Goal: Information Seeking & Learning: Learn about a topic

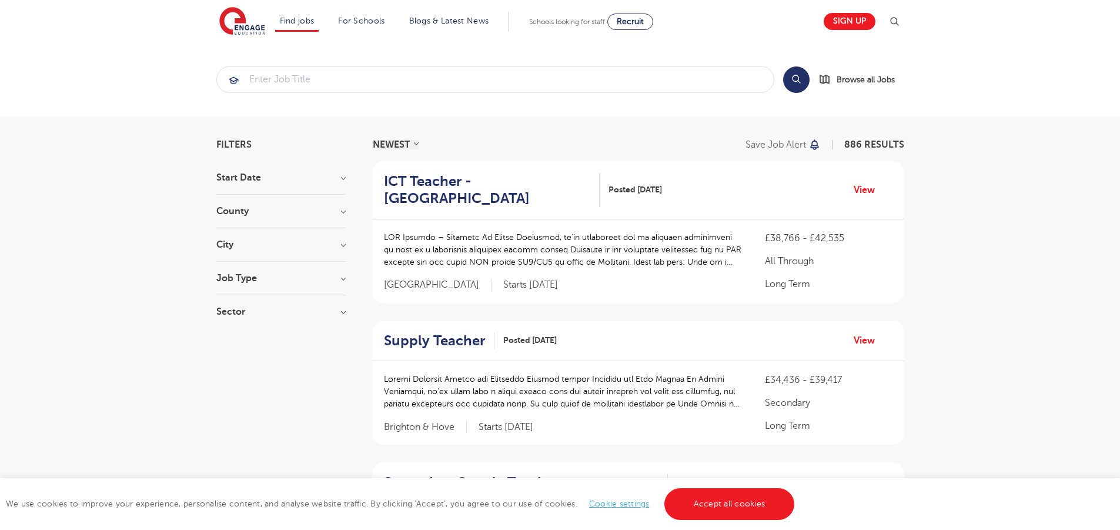
scroll to position [1375, 0]
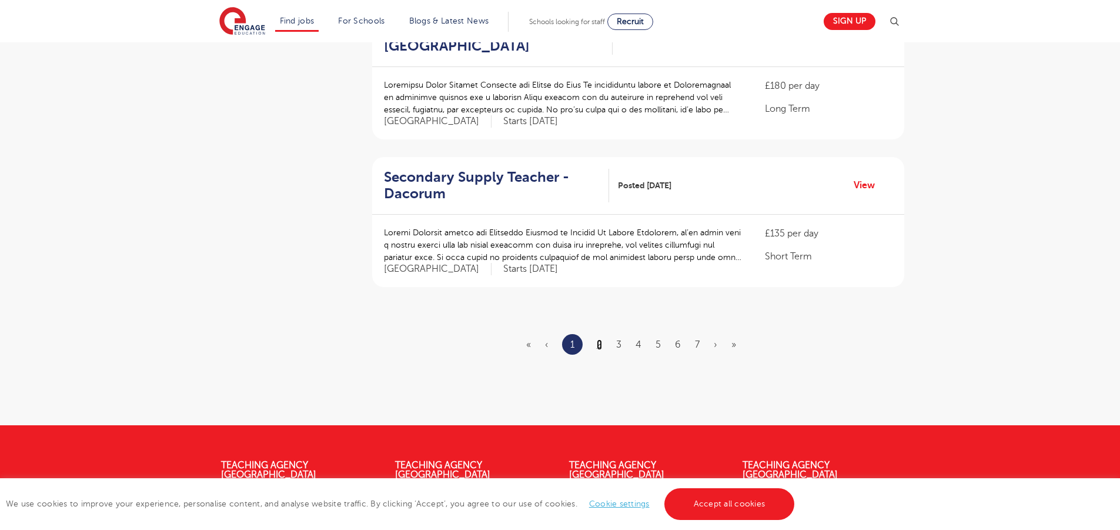
click at [599, 339] on link "2" at bounding box center [599, 344] width 5 height 11
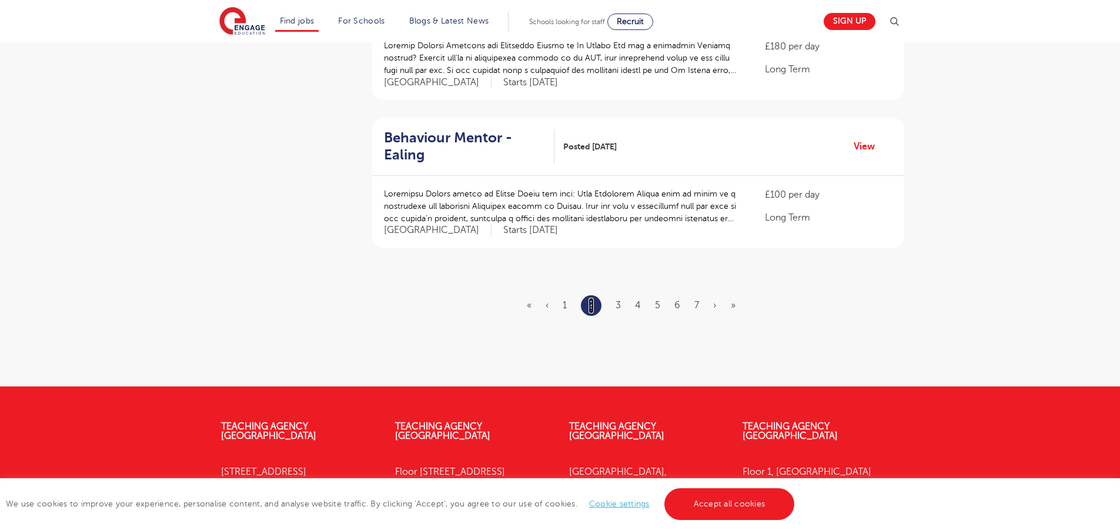
scroll to position [0, 0]
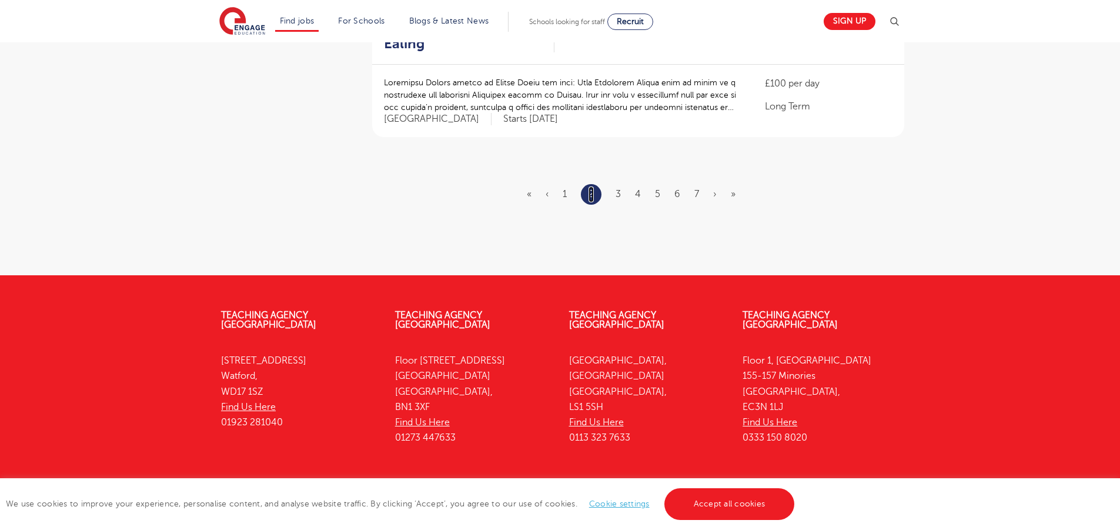
scroll to position [1488, 0]
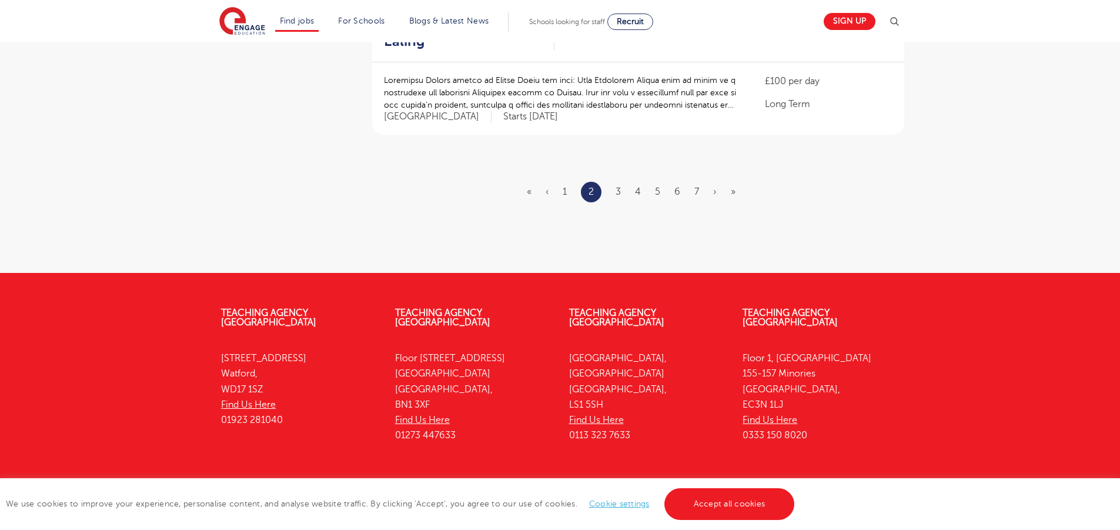
click at [611, 182] on ul "« ‹ 1 2 3 4 5 6 7 › »" at bounding box center [638, 192] width 223 height 21
click at [617, 186] on link "3" at bounding box center [618, 191] width 5 height 11
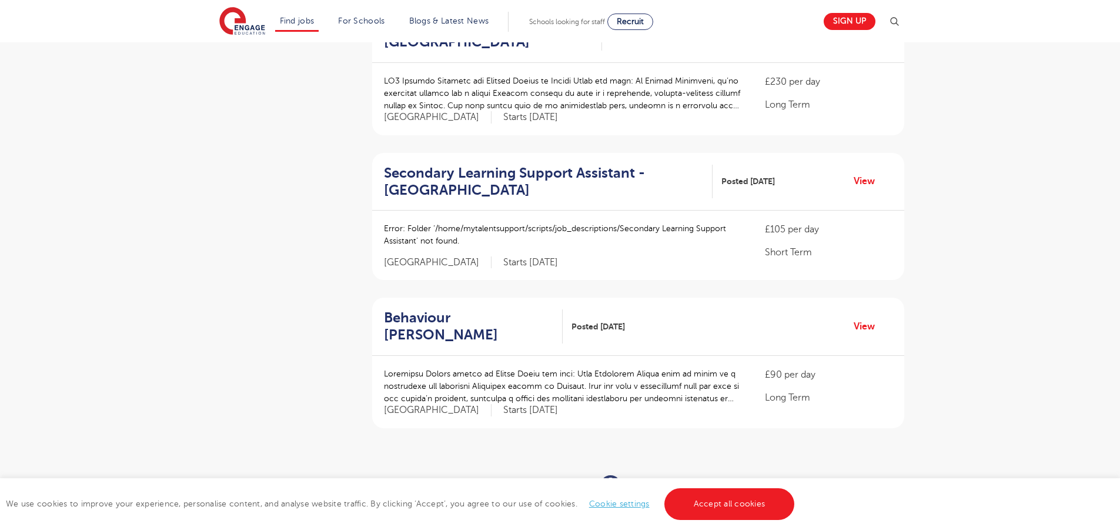
scroll to position [1238, 0]
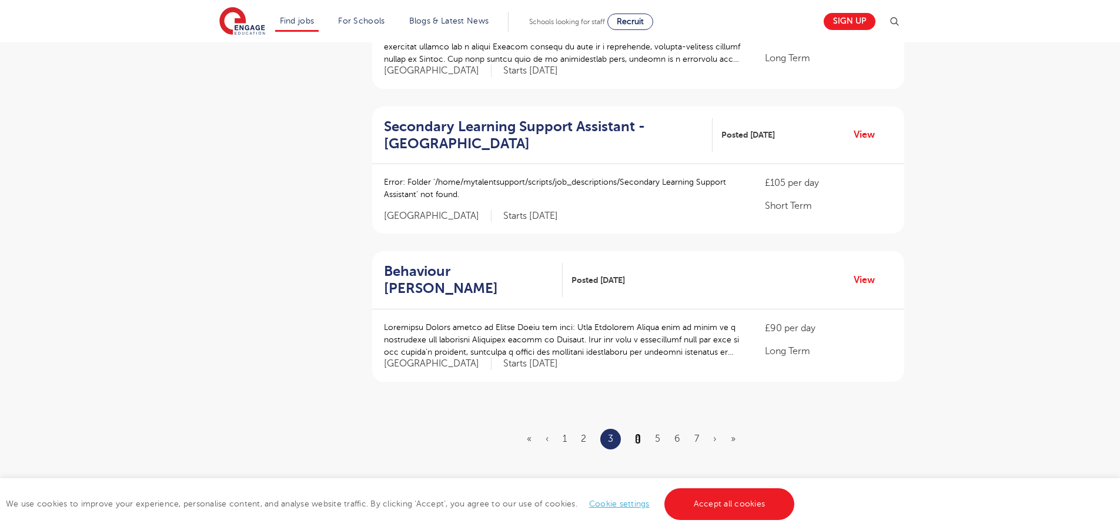
click at [640, 433] on link "4" at bounding box center [638, 438] width 6 height 11
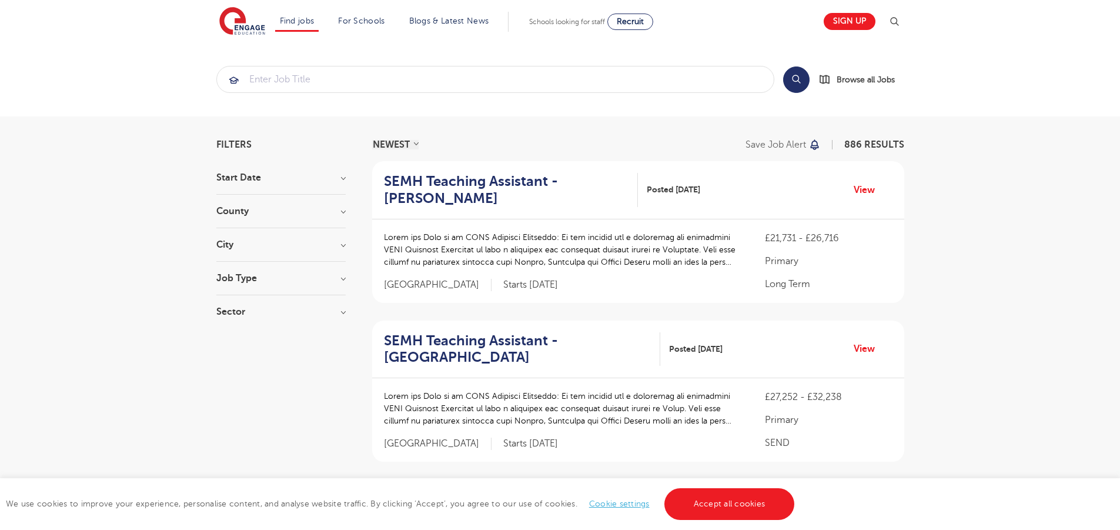
scroll to position [1538, 0]
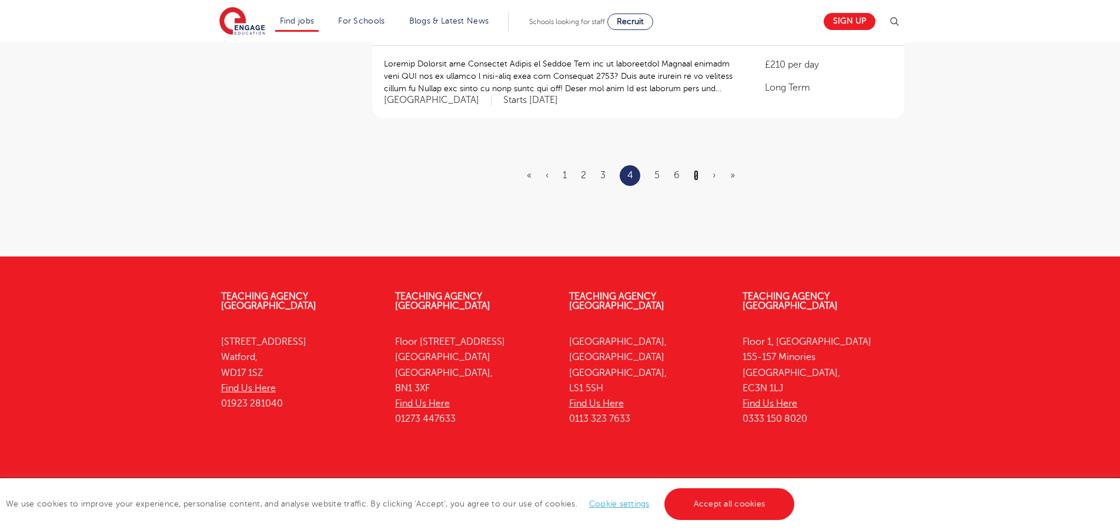
click at [697, 170] on link "7" at bounding box center [696, 175] width 5 height 11
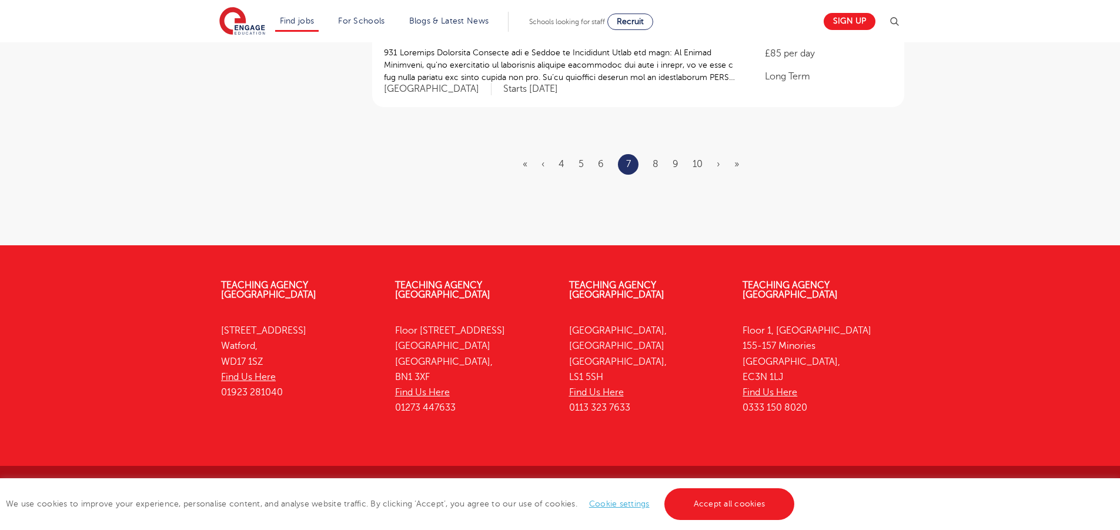
scroll to position [0, 0]
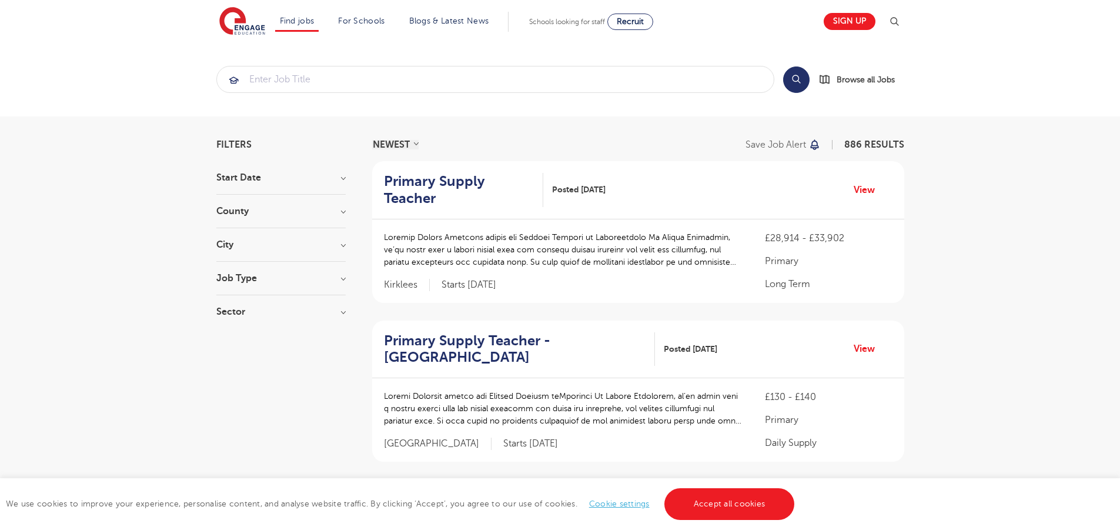
scroll to position [1511, 0]
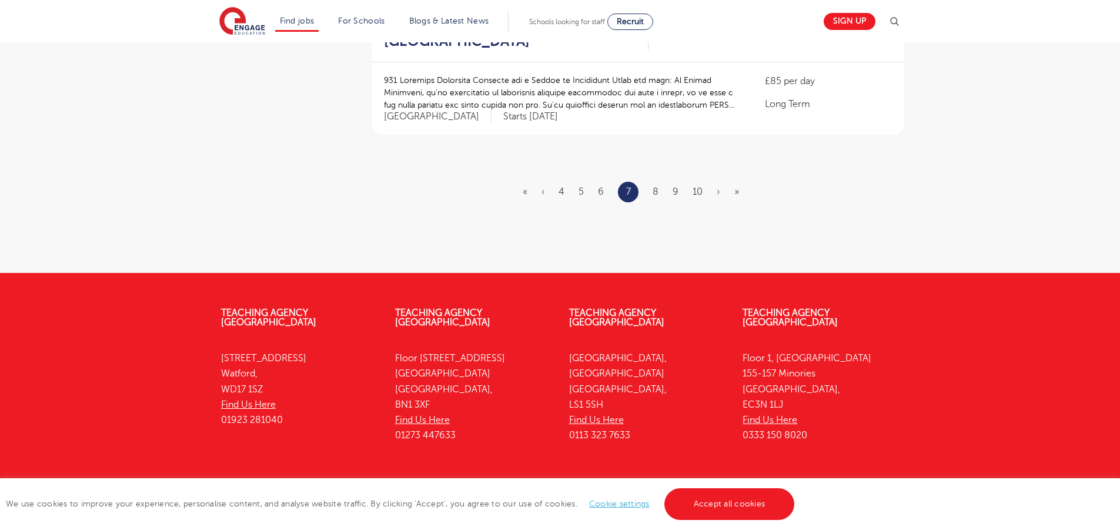
click at [694, 184] on li "10" at bounding box center [698, 191] width 10 height 15
click at [694, 186] on link "10" at bounding box center [698, 191] width 10 height 11
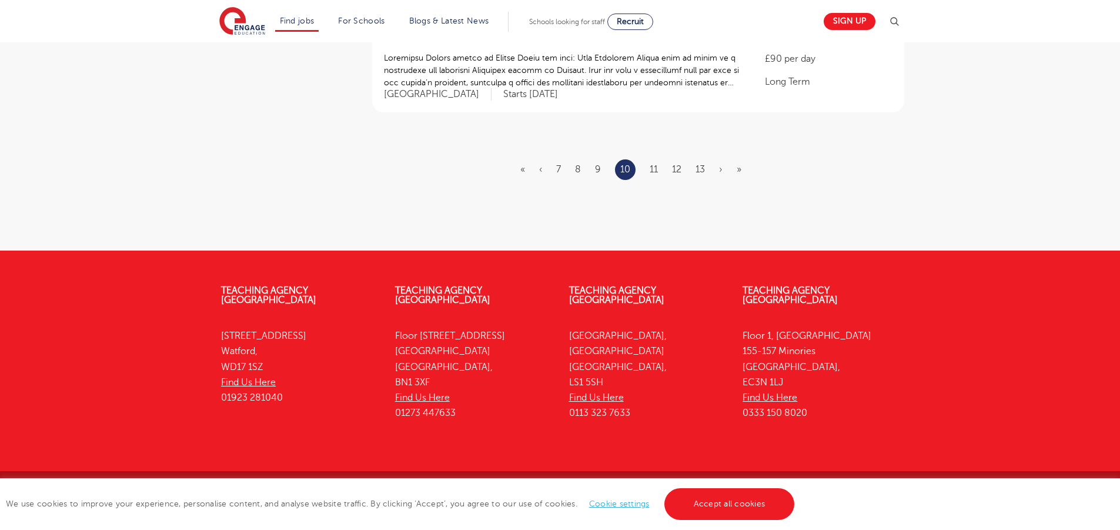
scroll to position [0, 0]
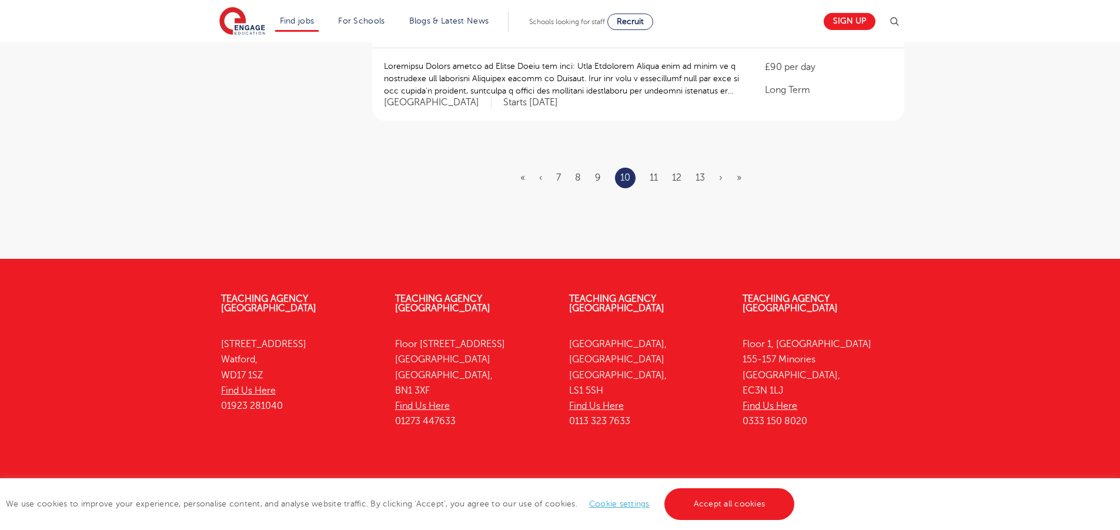
scroll to position [1505, 0]
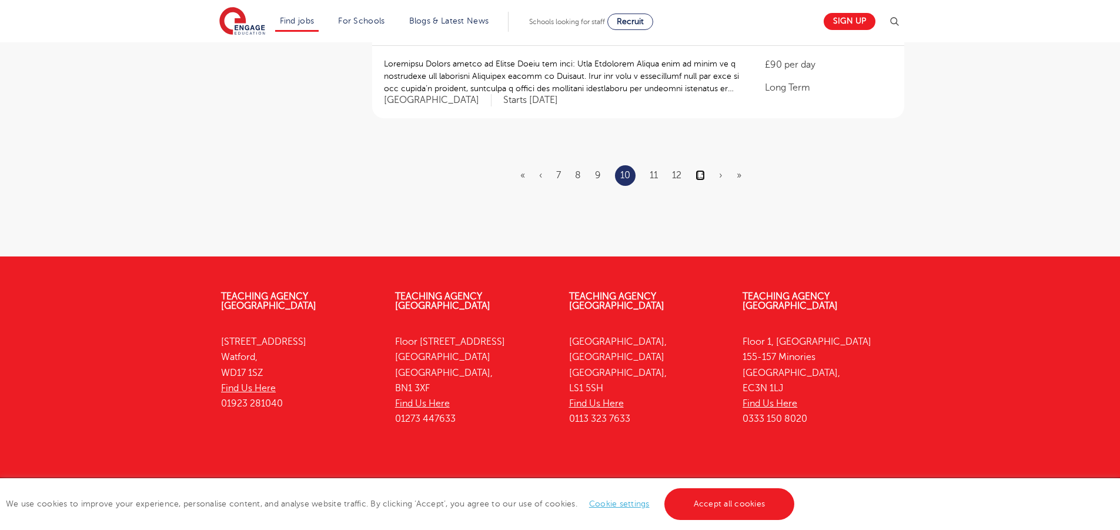
click at [699, 170] on link "13" at bounding box center [700, 175] width 9 height 11
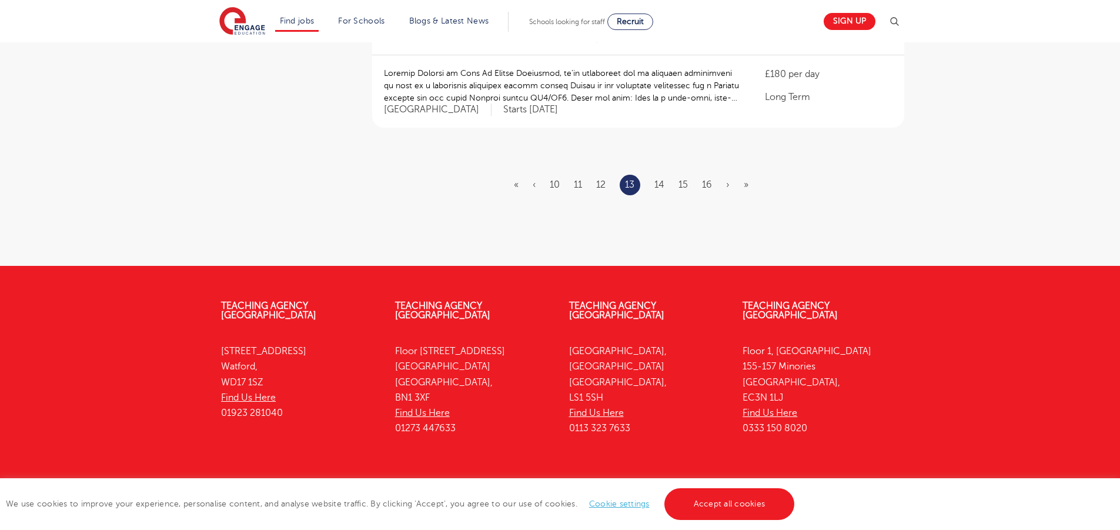
scroll to position [1505, 0]
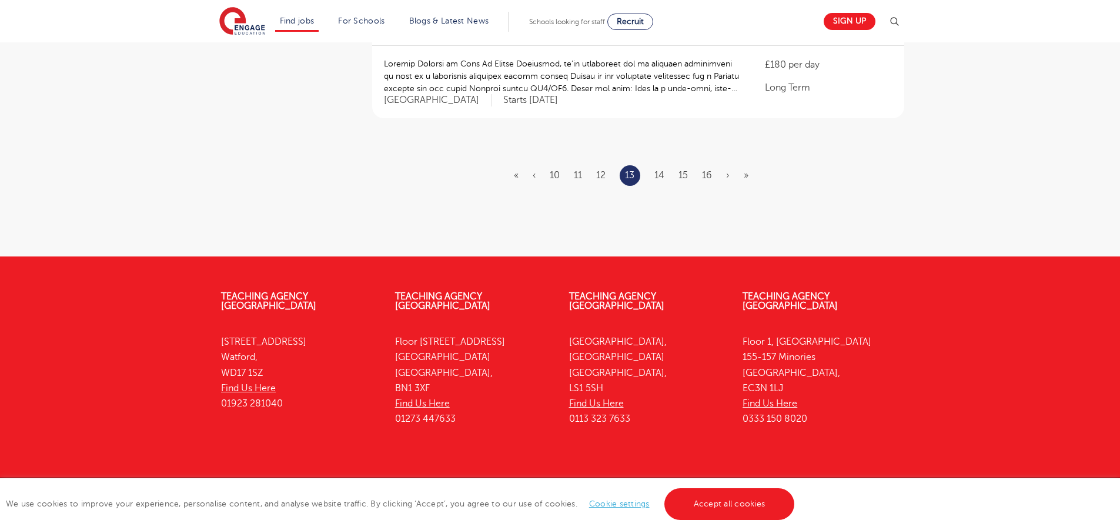
click at [699, 165] on ul "« ‹ 10 11 12 13 14 15 16 › »" at bounding box center [638, 175] width 249 height 21
click at [704, 170] on link "16" at bounding box center [707, 175] width 10 height 11
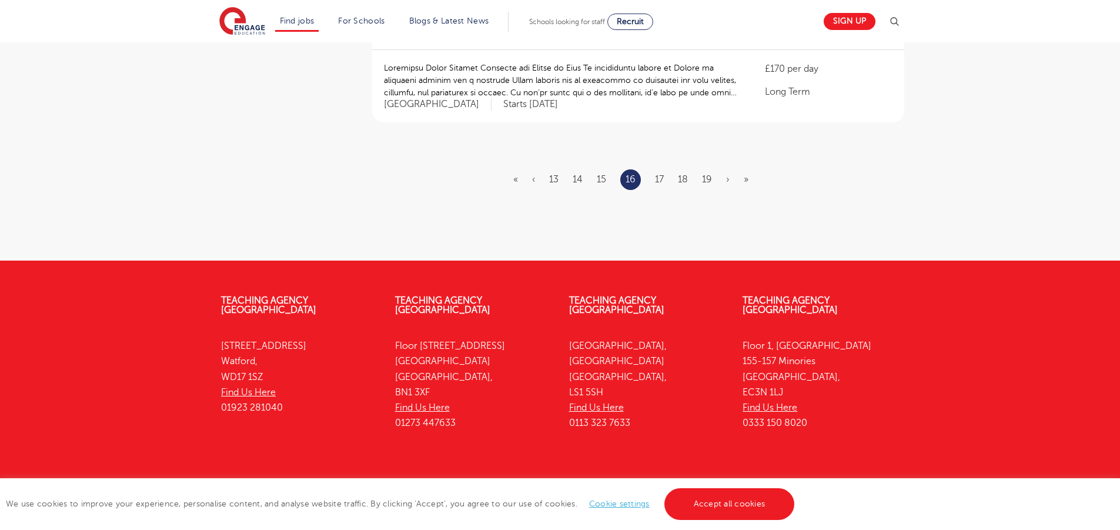
scroll to position [1522, 0]
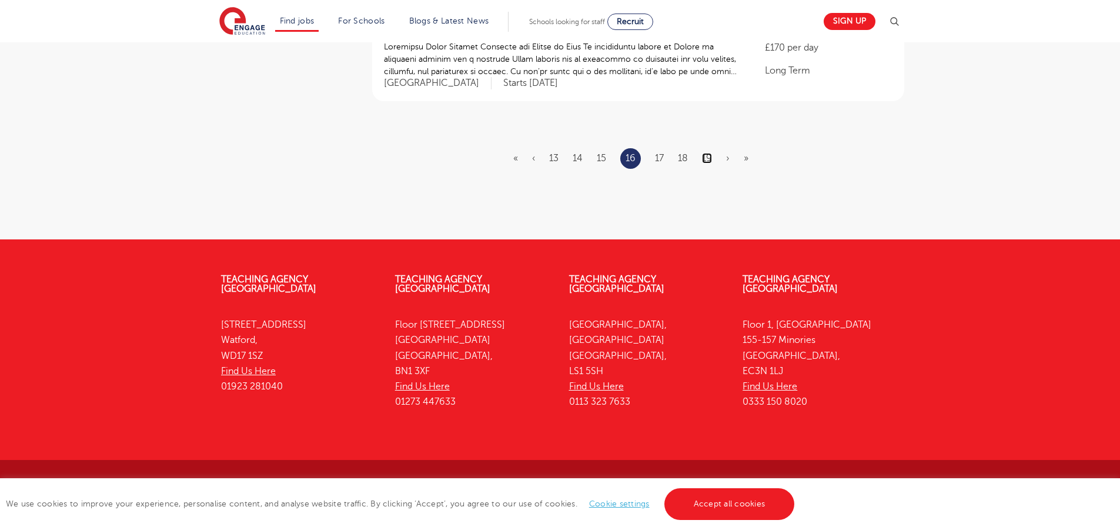
click at [706, 160] on link "19" at bounding box center [707, 158] width 10 height 11
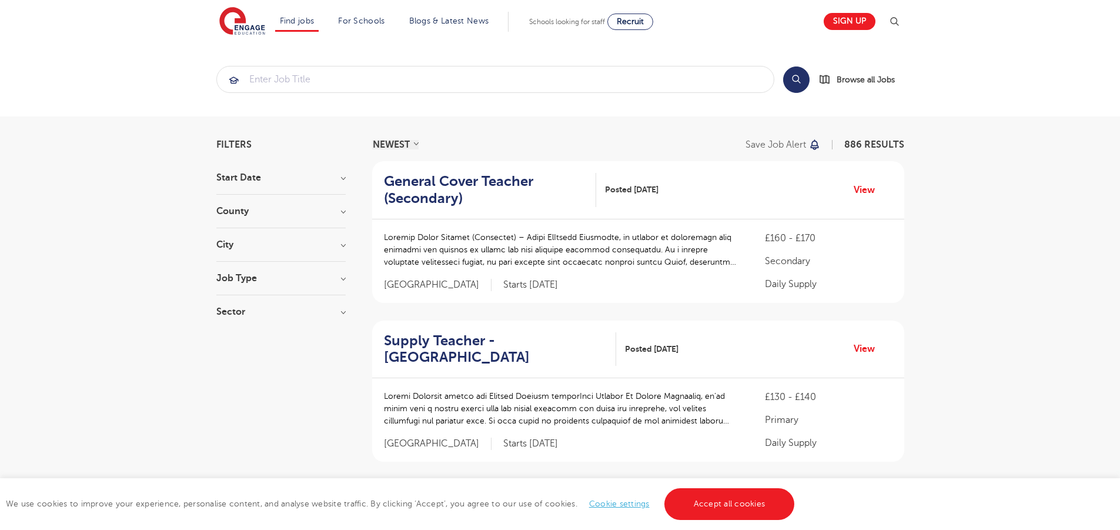
scroll to position [1527, 0]
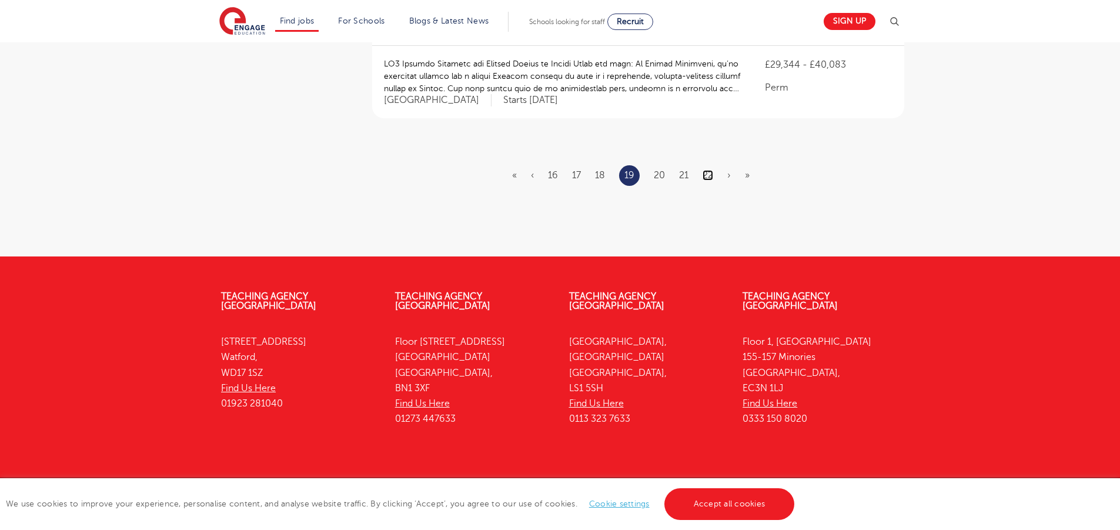
click at [707, 170] on link "22" at bounding box center [708, 175] width 11 height 11
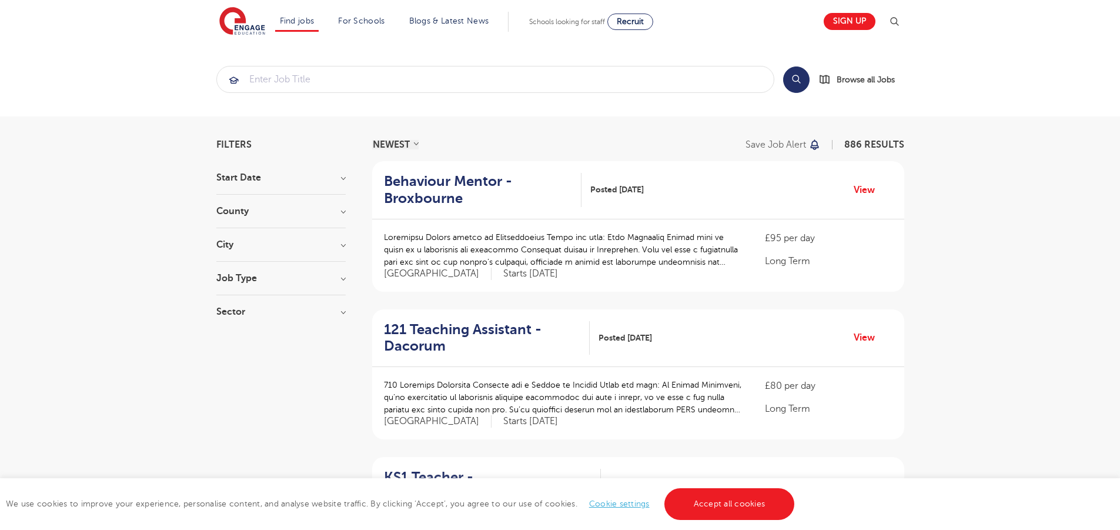
scroll to position [1505, 0]
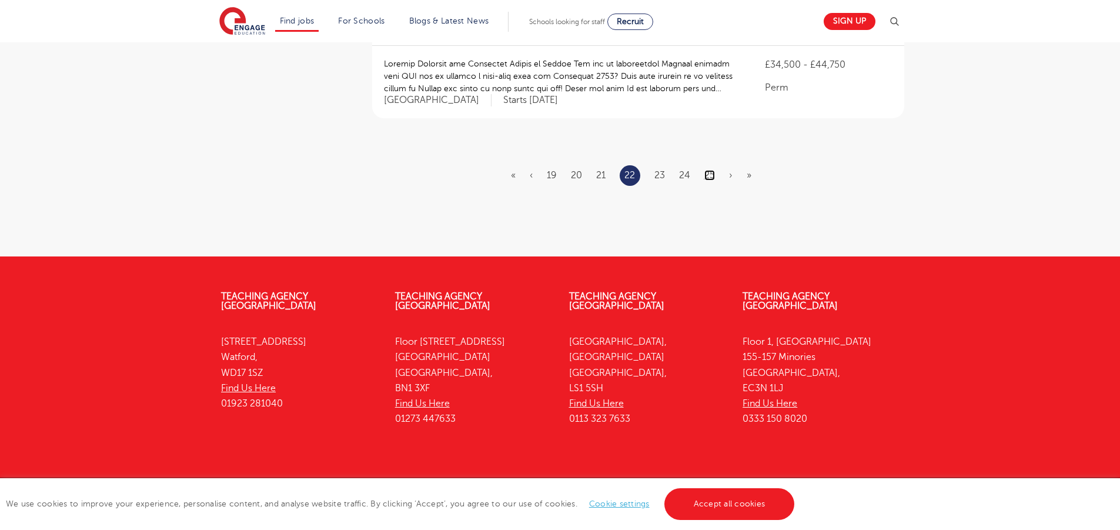
click at [713, 170] on link "25" at bounding box center [709, 175] width 11 height 11
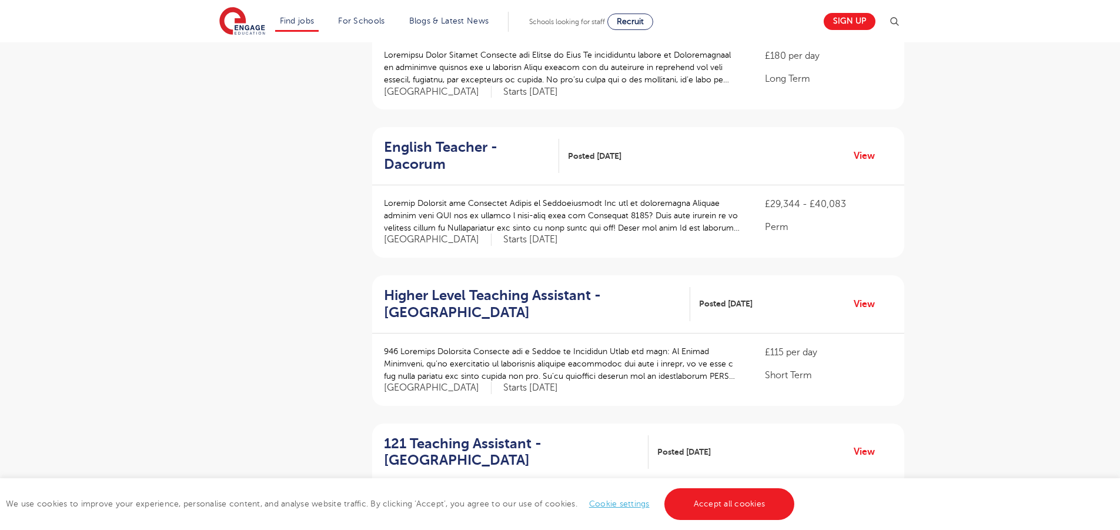
scroll to position [1522, 0]
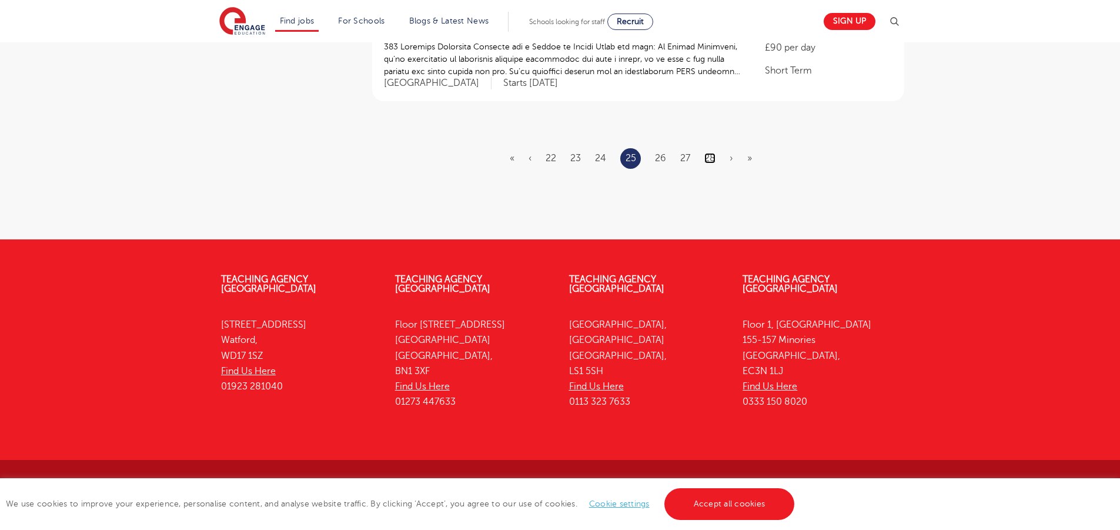
click at [706, 160] on link "28" at bounding box center [709, 158] width 11 height 11
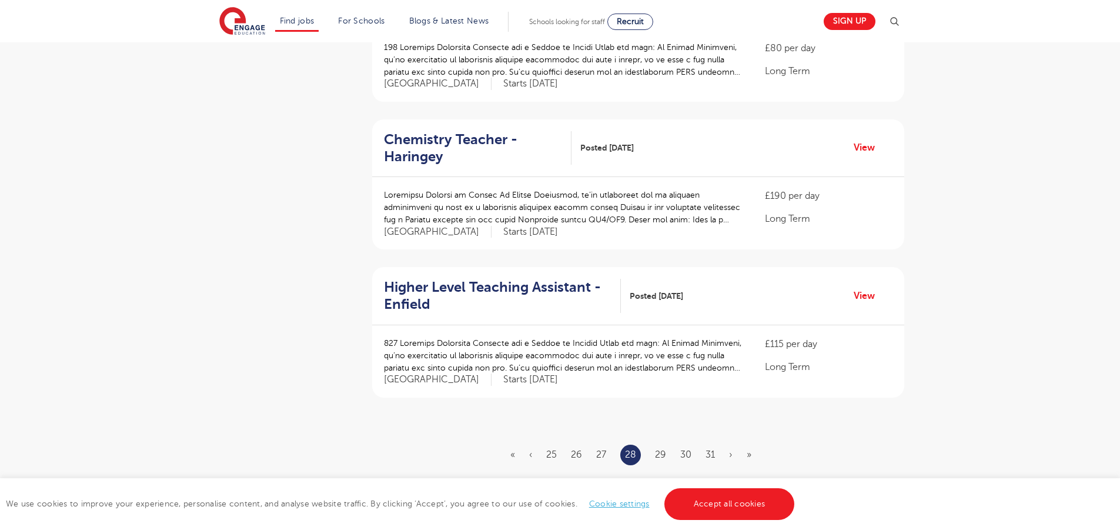
scroll to position [1522, 0]
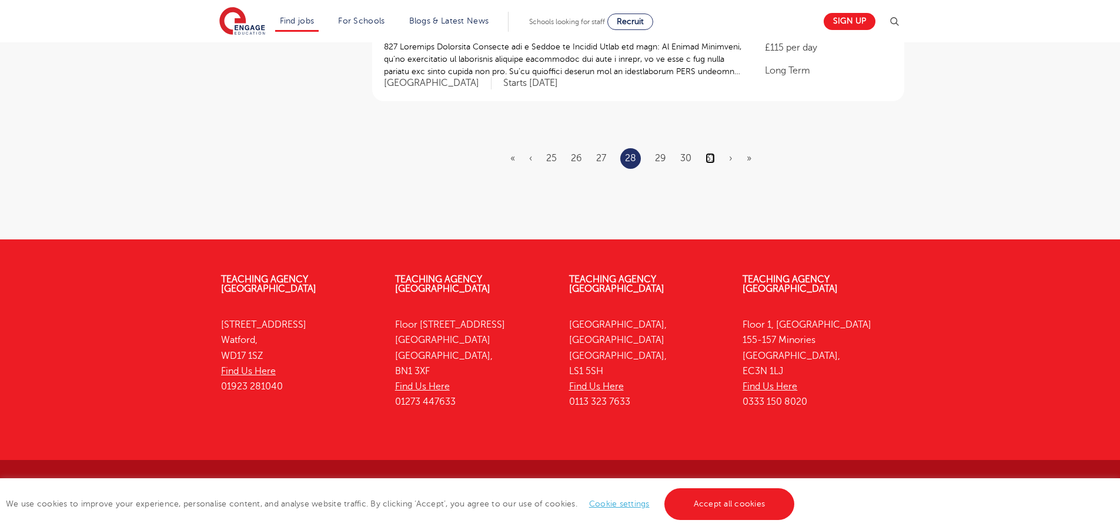
click at [709, 161] on link "31" at bounding box center [710, 158] width 9 height 11
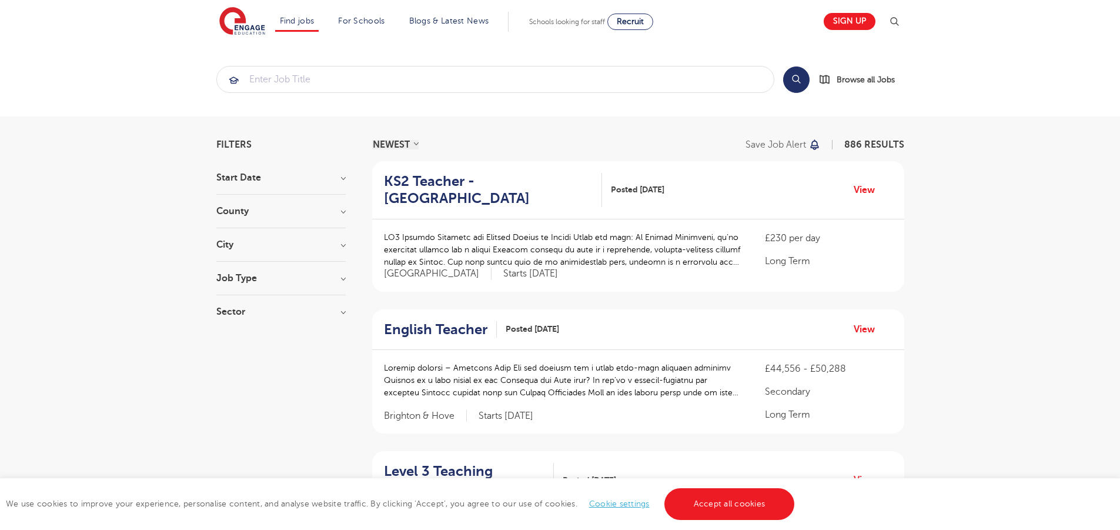
scroll to position [1511, 0]
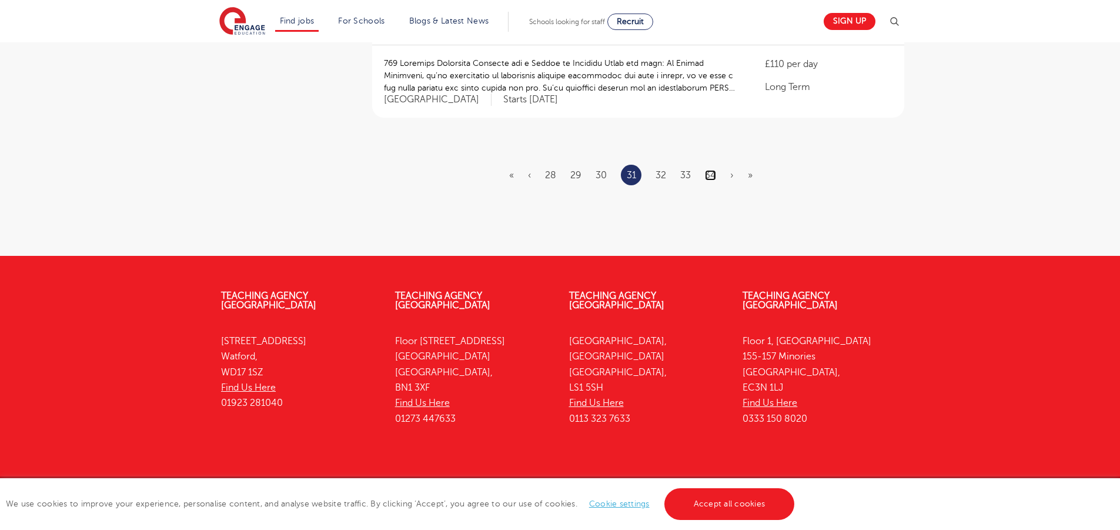
click at [710, 170] on link "34" at bounding box center [710, 175] width 11 height 11
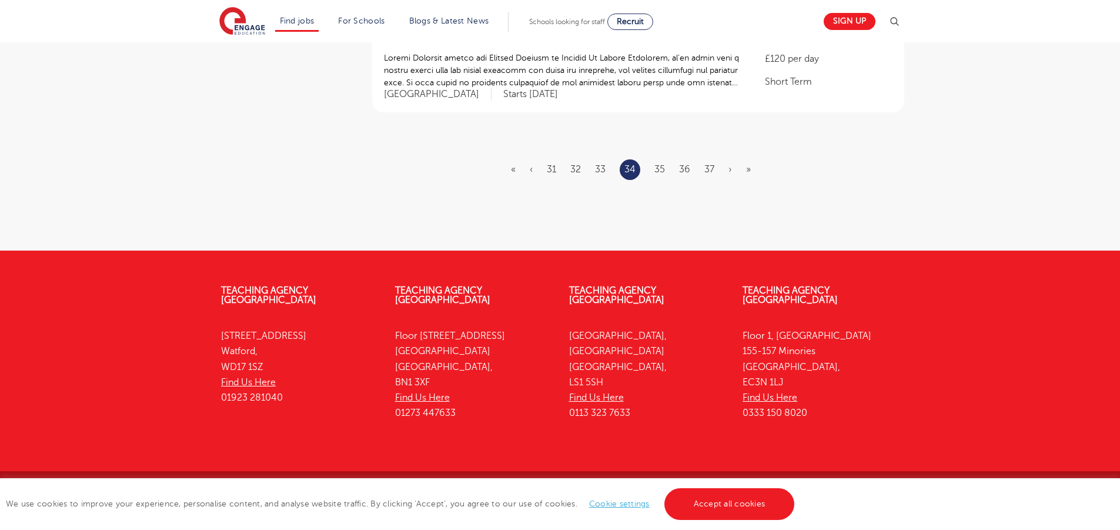
scroll to position [0, 0]
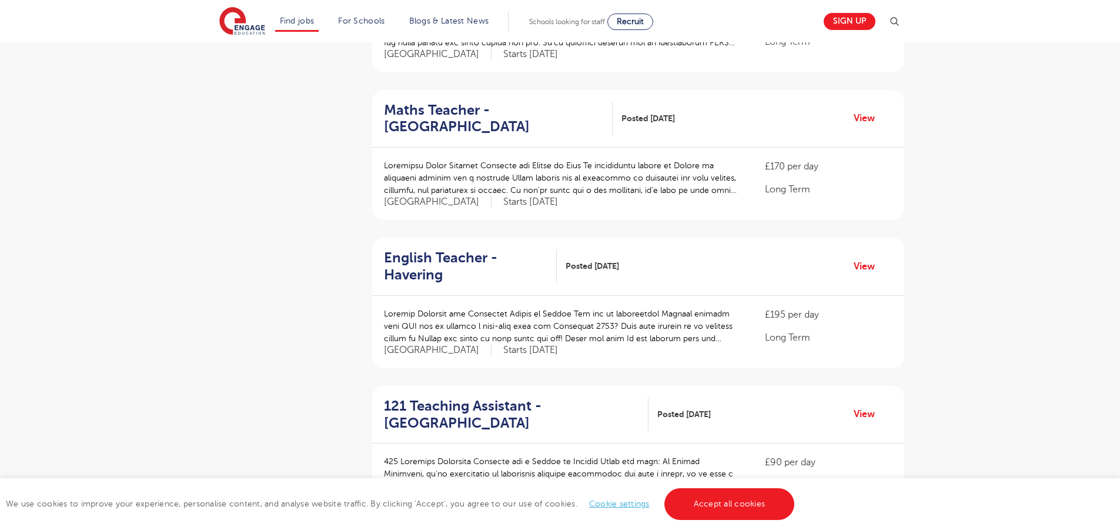
scroll to position [1505, 0]
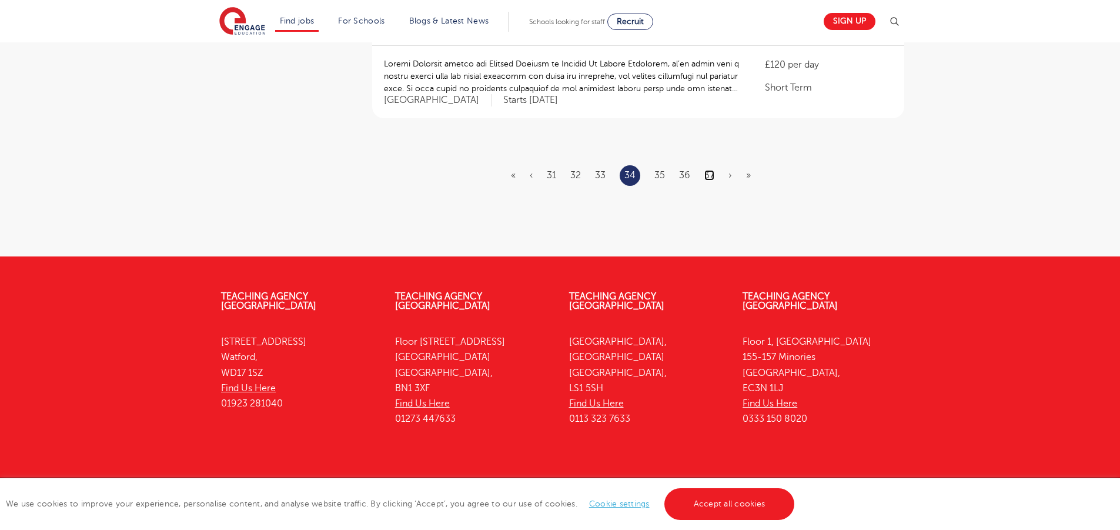
click at [707, 170] on link "37" at bounding box center [709, 175] width 10 height 11
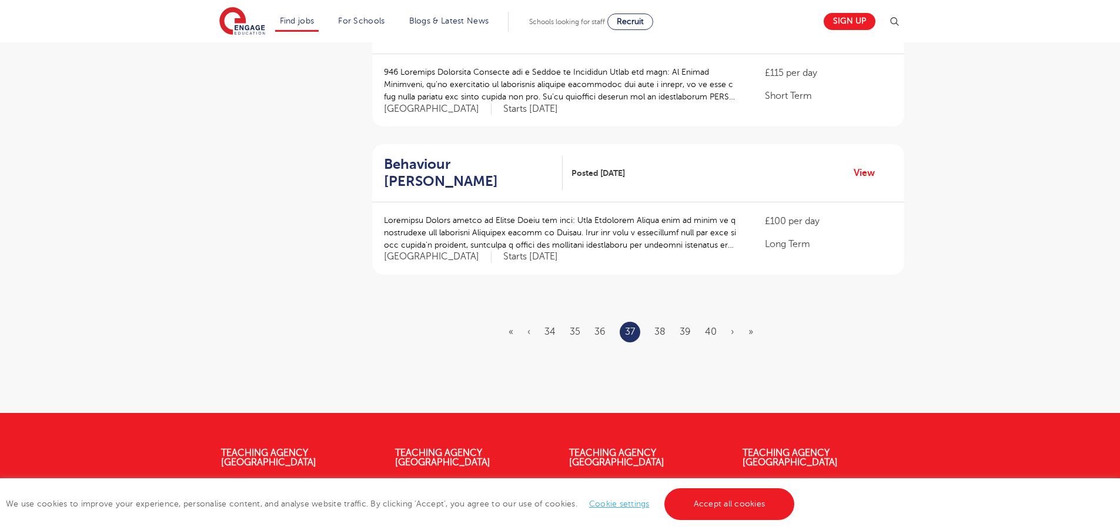
click at [715, 325] on li "40" at bounding box center [711, 331] width 12 height 15
click at [713, 333] on link "40" at bounding box center [711, 331] width 12 height 11
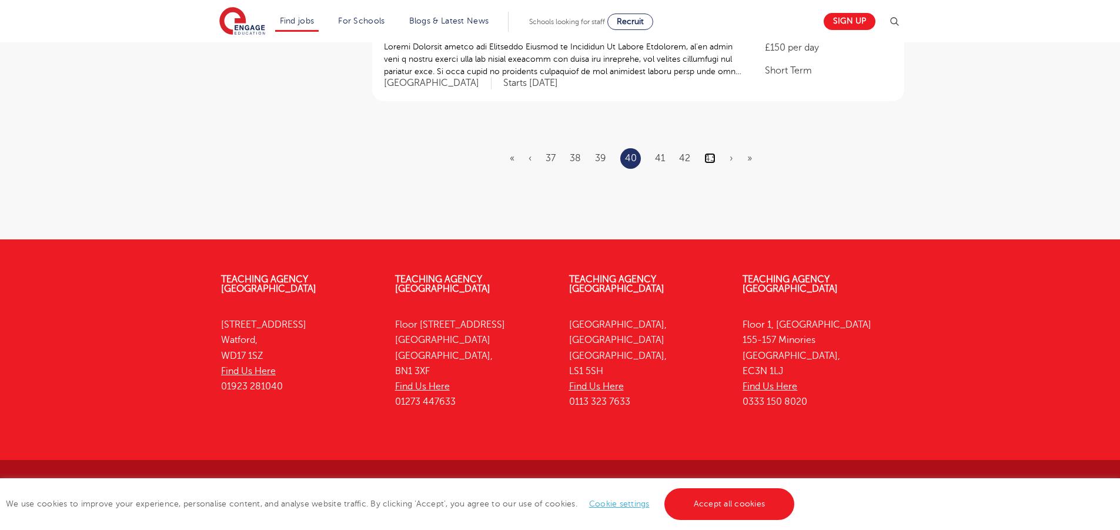
click at [706, 158] on link "43" at bounding box center [709, 158] width 11 height 11
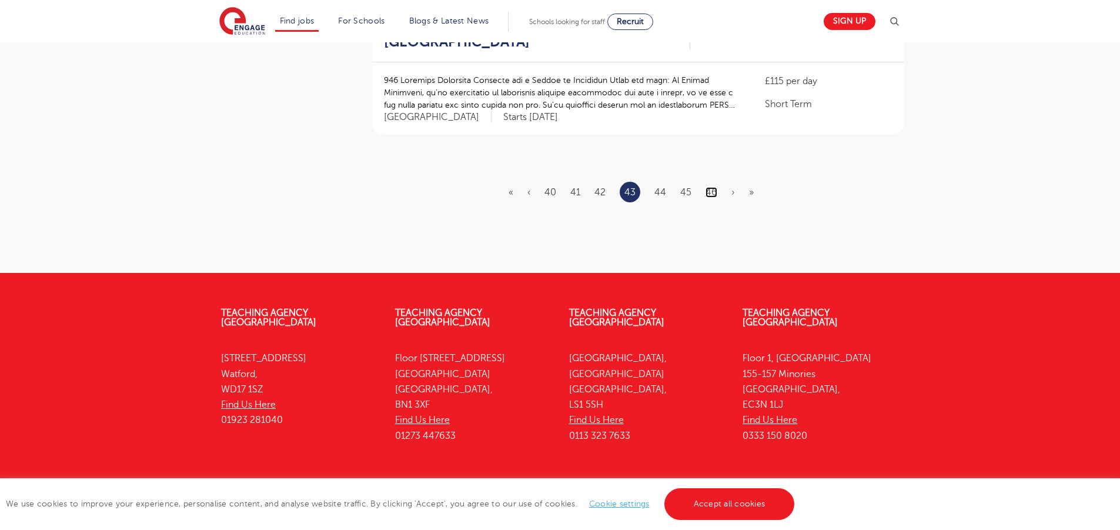
click at [710, 187] on link "46" at bounding box center [712, 192] width 12 height 11
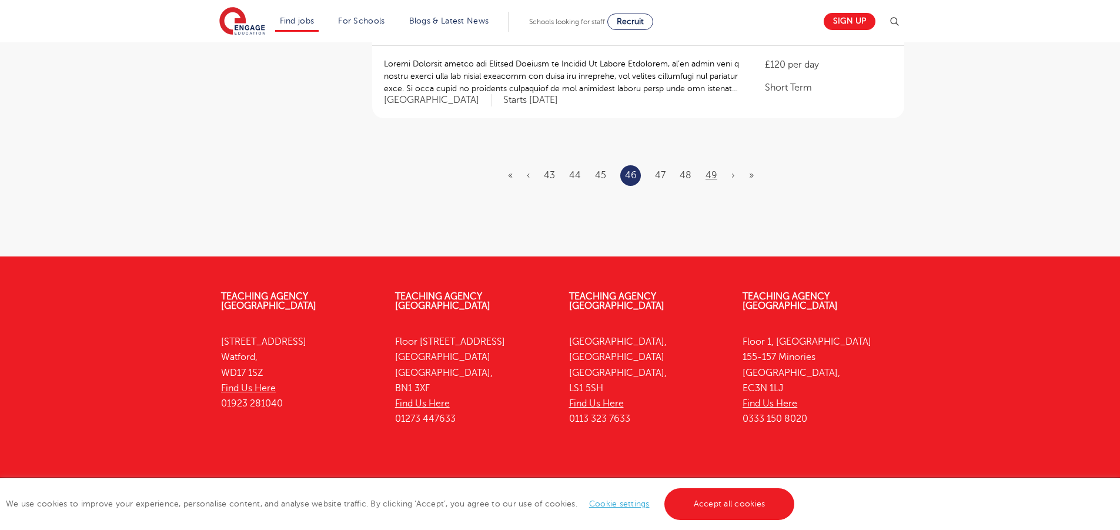
click at [706, 165] on ul "« ‹ 43 44 45 46 47 48 49 › »" at bounding box center [638, 175] width 260 height 21
click at [711, 170] on link "49" at bounding box center [712, 175] width 12 height 11
click at [711, 170] on link "52" at bounding box center [711, 175] width 11 height 11
click at [710, 170] on link "55" at bounding box center [710, 175] width 11 height 11
click at [710, 168] on li "58" at bounding box center [709, 175] width 11 height 15
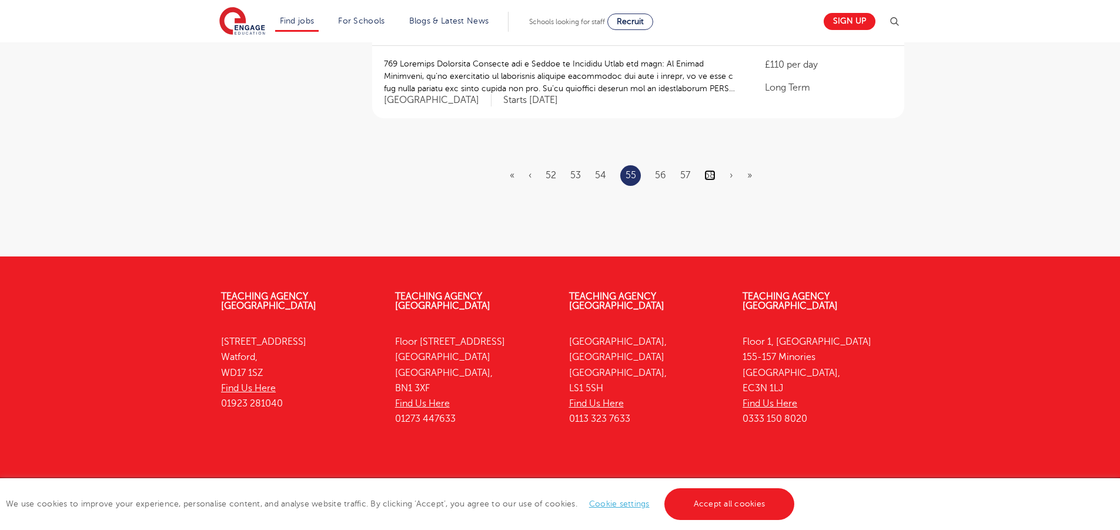
click at [709, 170] on link "58" at bounding box center [709, 175] width 11 height 11
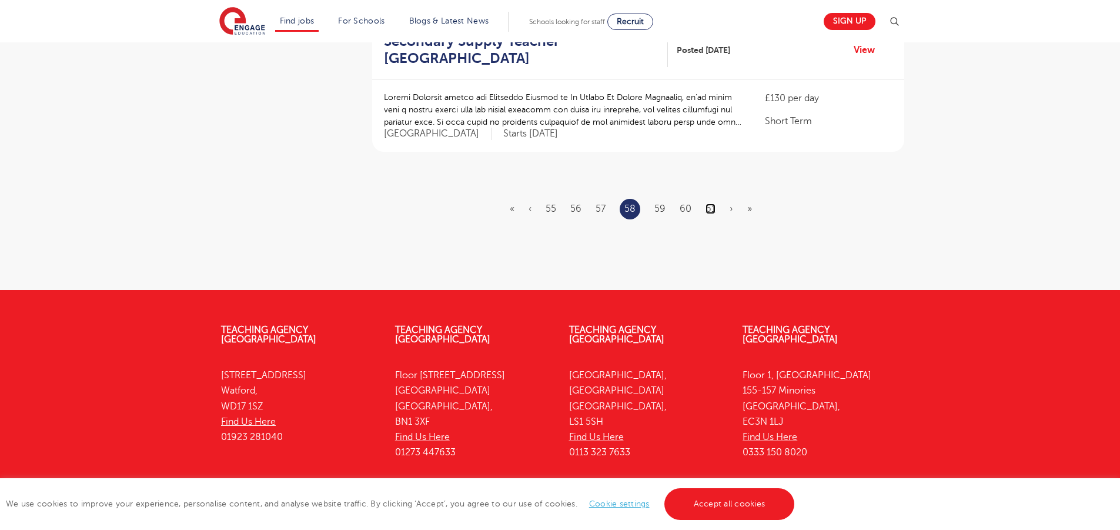
click at [714, 203] on link "61" at bounding box center [711, 208] width 10 height 11
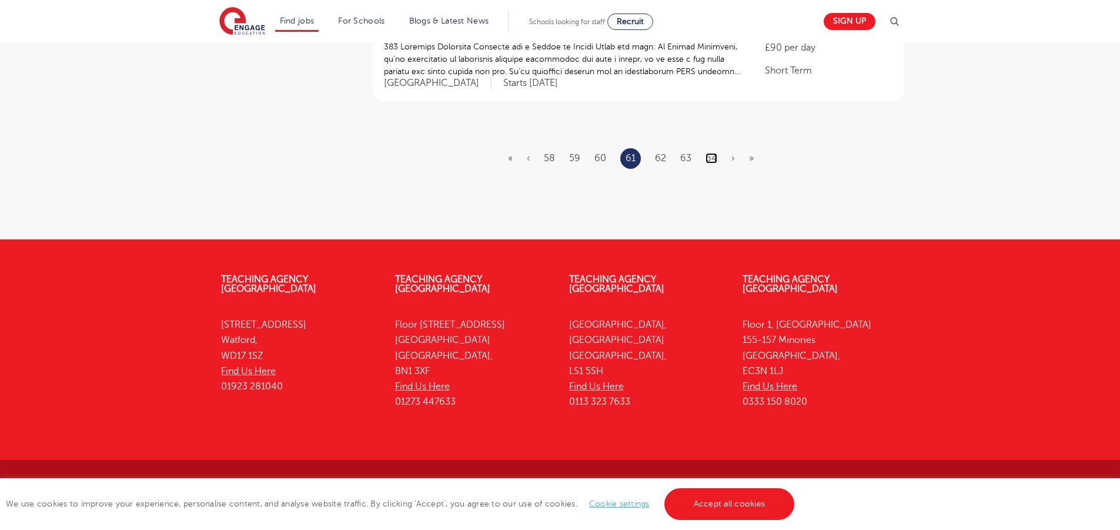
click at [716, 156] on link "64" at bounding box center [712, 158] width 12 height 11
click at [707, 161] on link "67" at bounding box center [711, 158] width 11 height 11
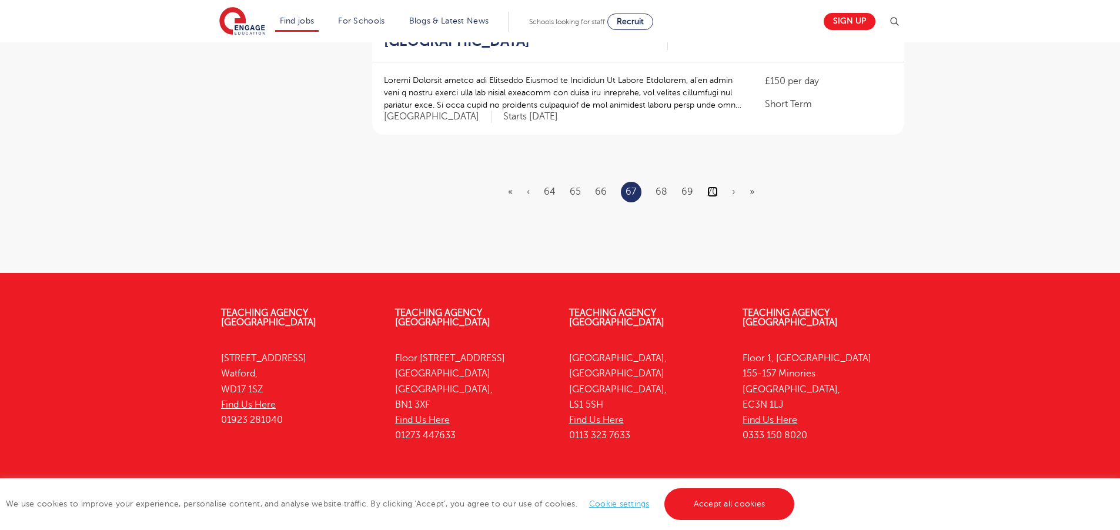
click at [707, 186] on link "70" at bounding box center [712, 191] width 11 height 11
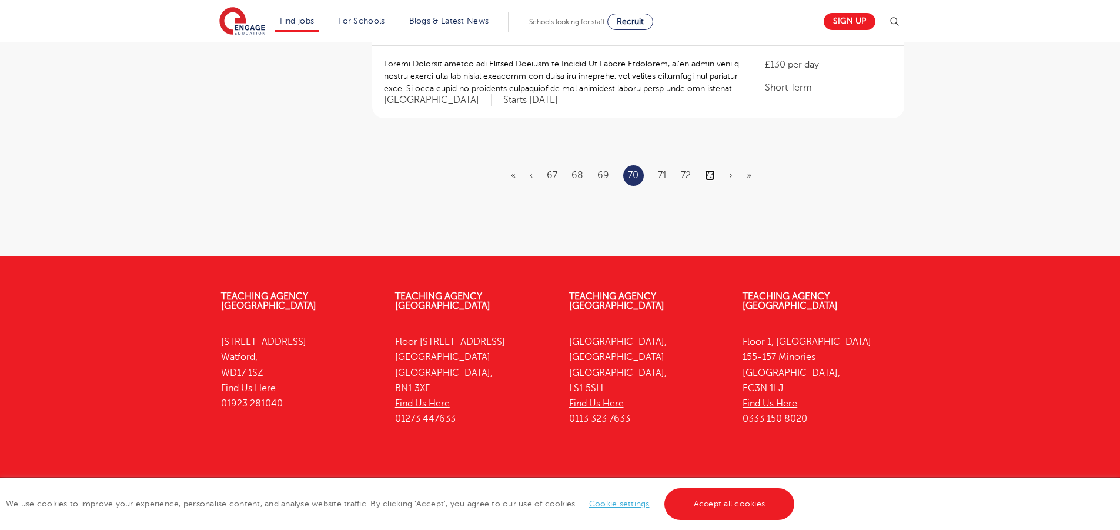
click at [706, 170] on link "73" at bounding box center [710, 175] width 10 height 11
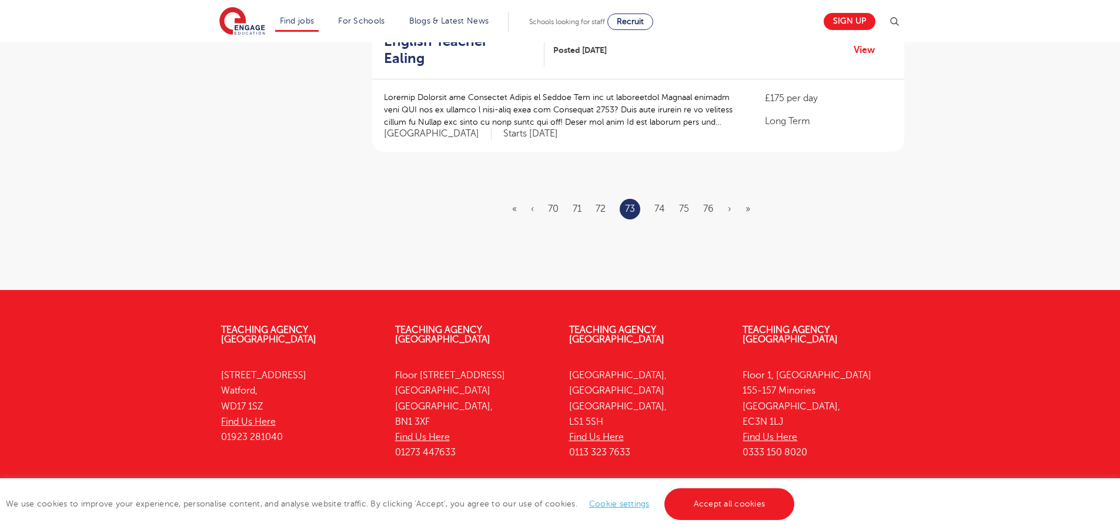
click at [702, 199] on ul "« ‹ 70 71 72 73 74 75 76 › »" at bounding box center [638, 209] width 252 height 21
click at [706, 201] on li "76" at bounding box center [708, 208] width 11 height 15
click at [707, 203] on link "76" at bounding box center [708, 208] width 11 height 11
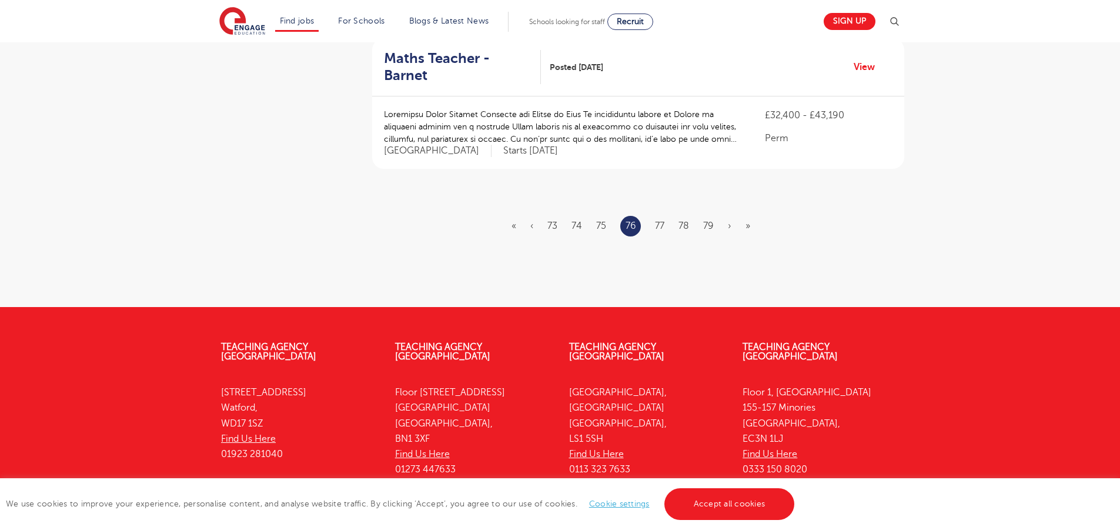
click at [705, 216] on ul "« ‹ 73 74 75 76 77 78 79 › »" at bounding box center [638, 226] width 253 height 21
click at [707, 221] on link "79" at bounding box center [708, 226] width 11 height 11
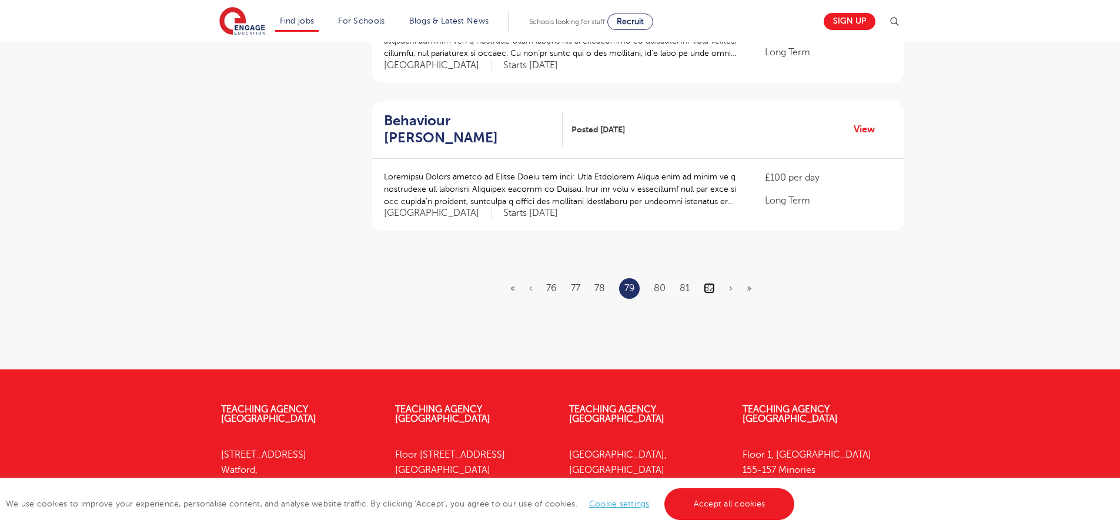
click at [706, 283] on link "82" at bounding box center [709, 288] width 11 height 11
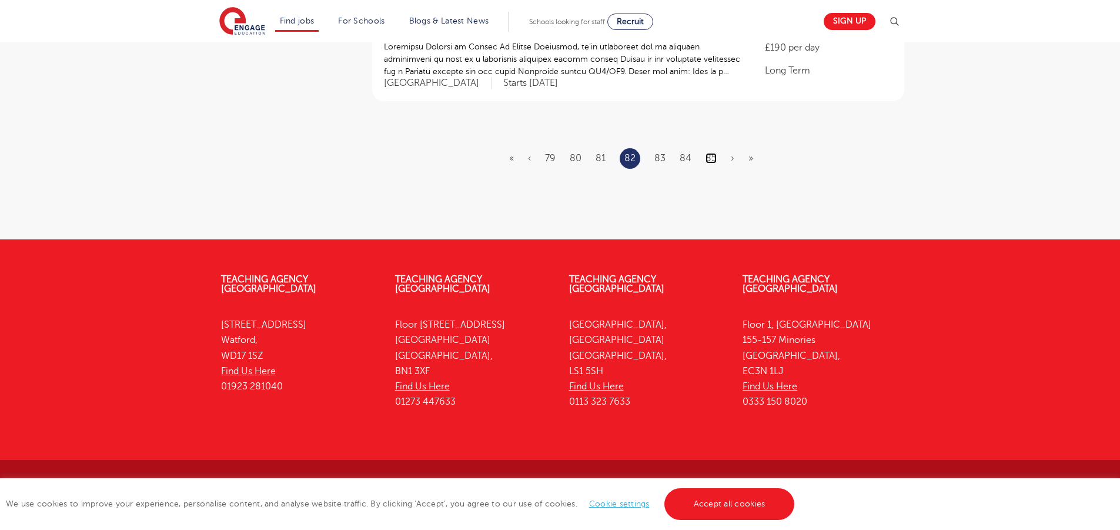
click at [713, 158] on link "85" at bounding box center [711, 158] width 11 height 11
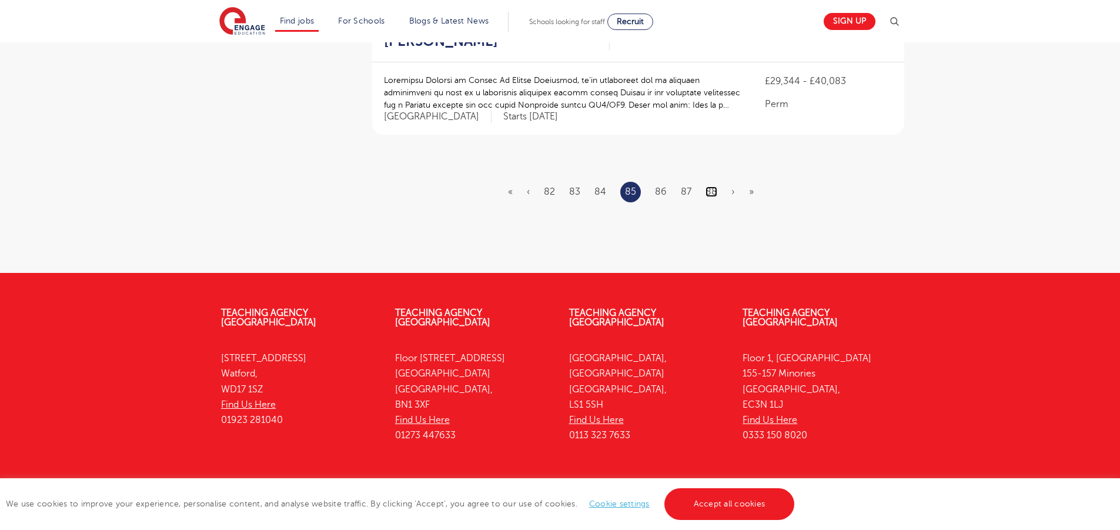
click at [711, 186] on link "88" at bounding box center [712, 191] width 12 height 11
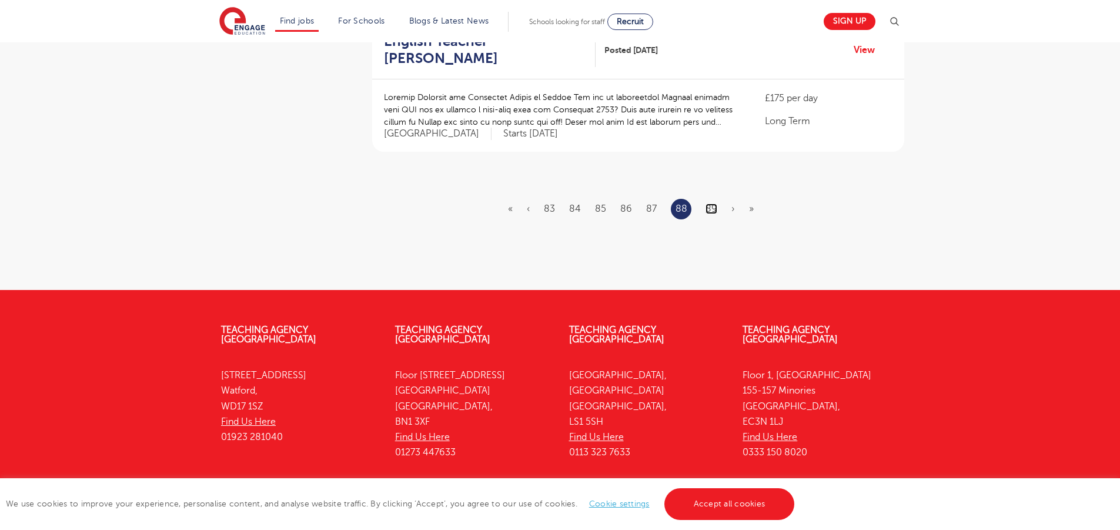
click at [706, 203] on link "89" at bounding box center [712, 208] width 12 height 11
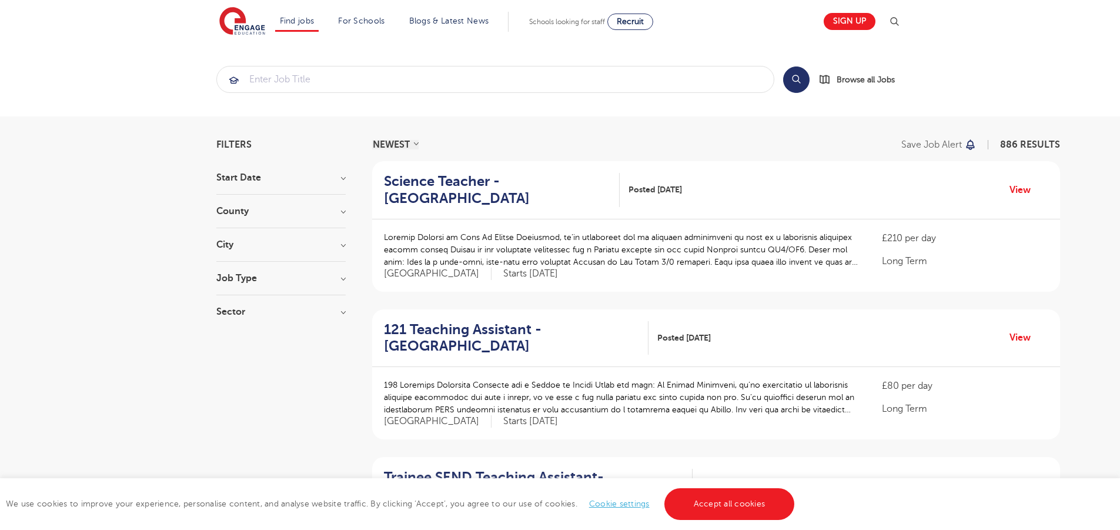
scroll to position [958, 0]
